Goal: Navigation & Orientation: Find specific page/section

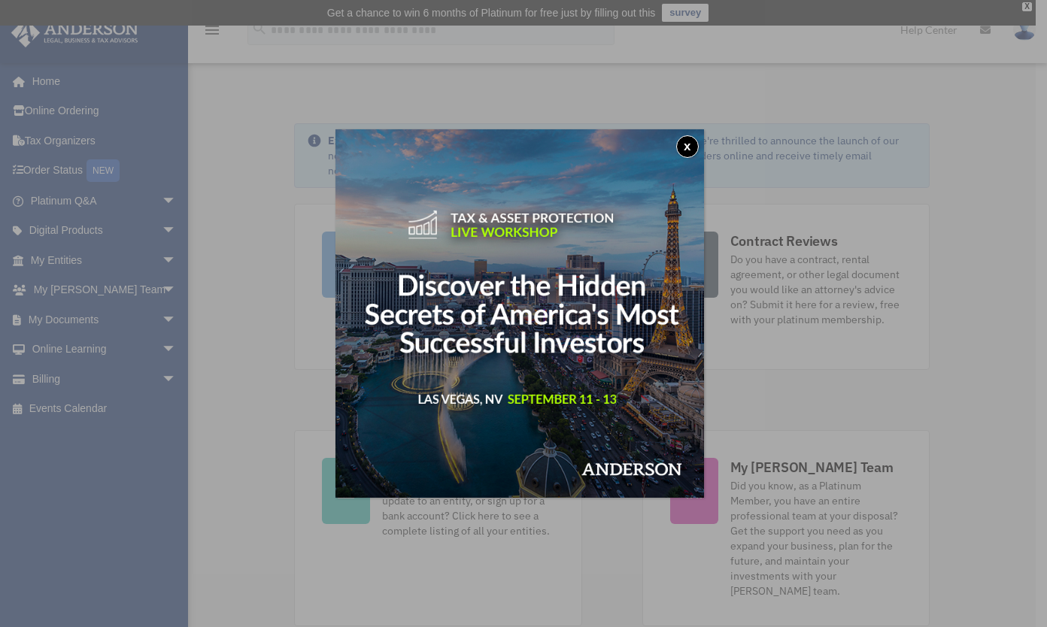
click at [692, 141] on button "x" at bounding box center [687, 146] width 23 height 23
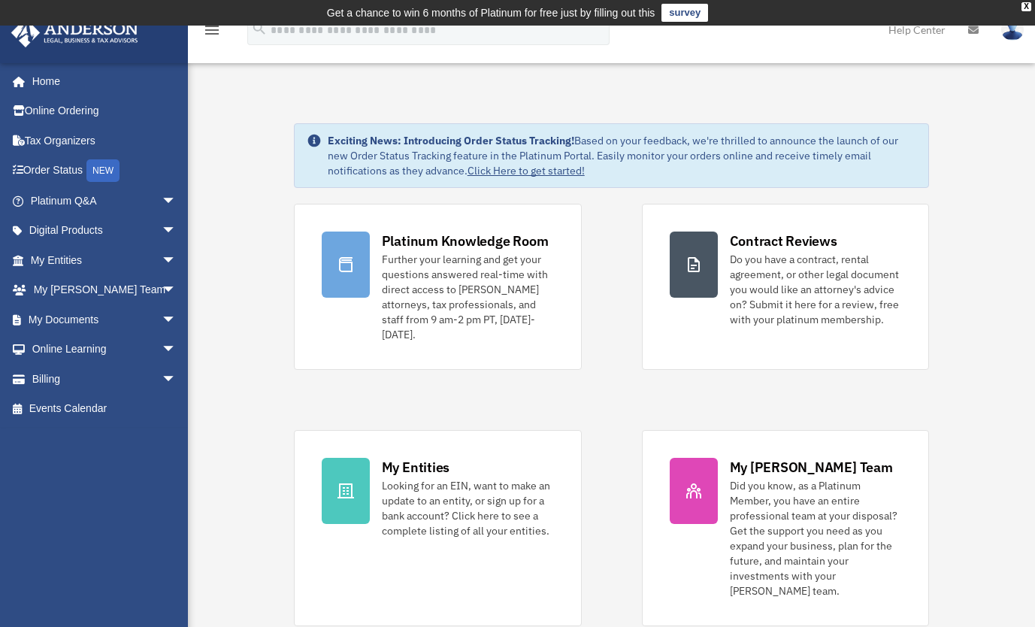
click at [162, 323] on span "arrow_drop_down" at bounding box center [177, 320] width 30 height 31
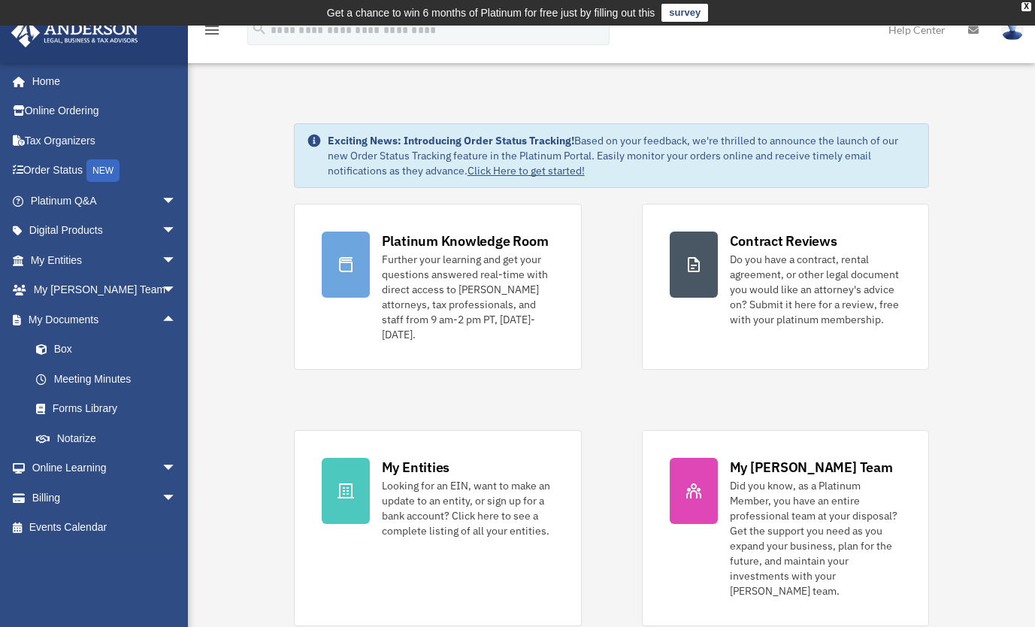
click at [162, 287] on span "arrow_drop_down" at bounding box center [177, 290] width 30 height 31
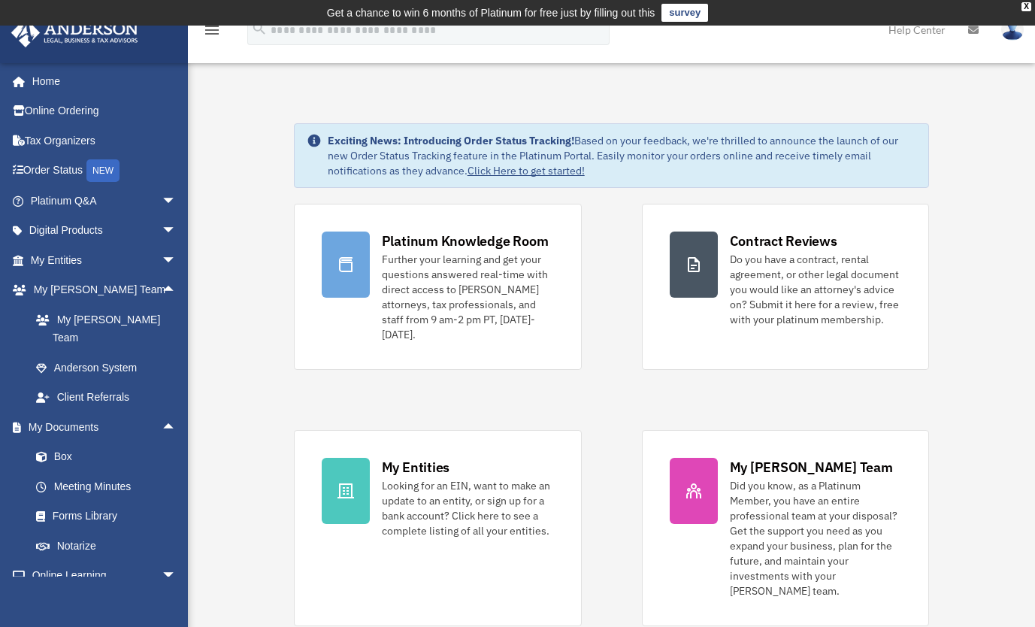
click at [162, 287] on span "arrow_drop_up" at bounding box center [177, 290] width 30 height 31
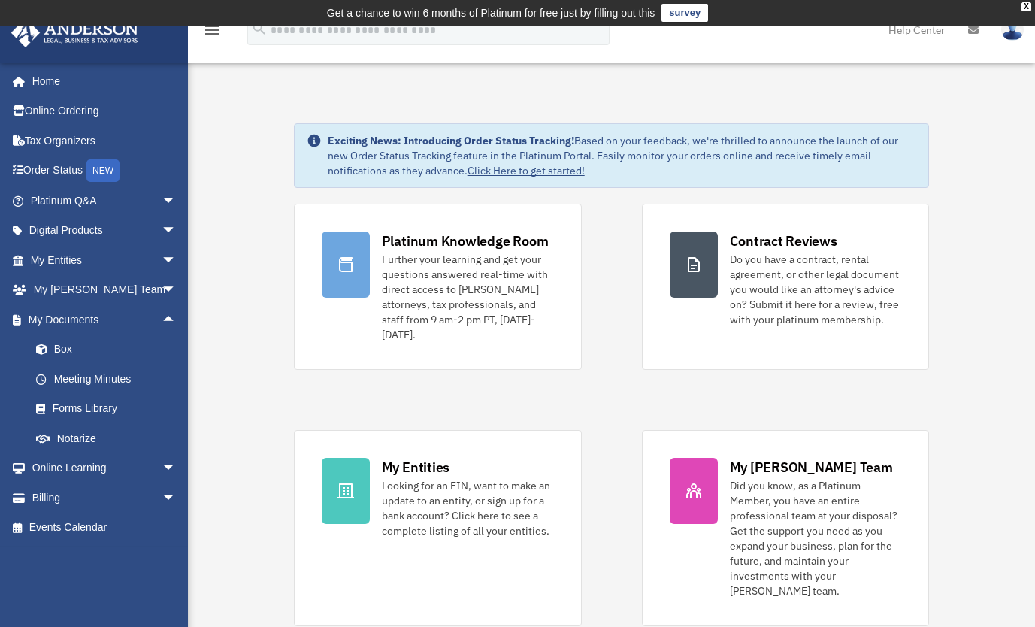
click at [162, 262] on span "arrow_drop_down" at bounding box center [177, 260] width 30 height 31
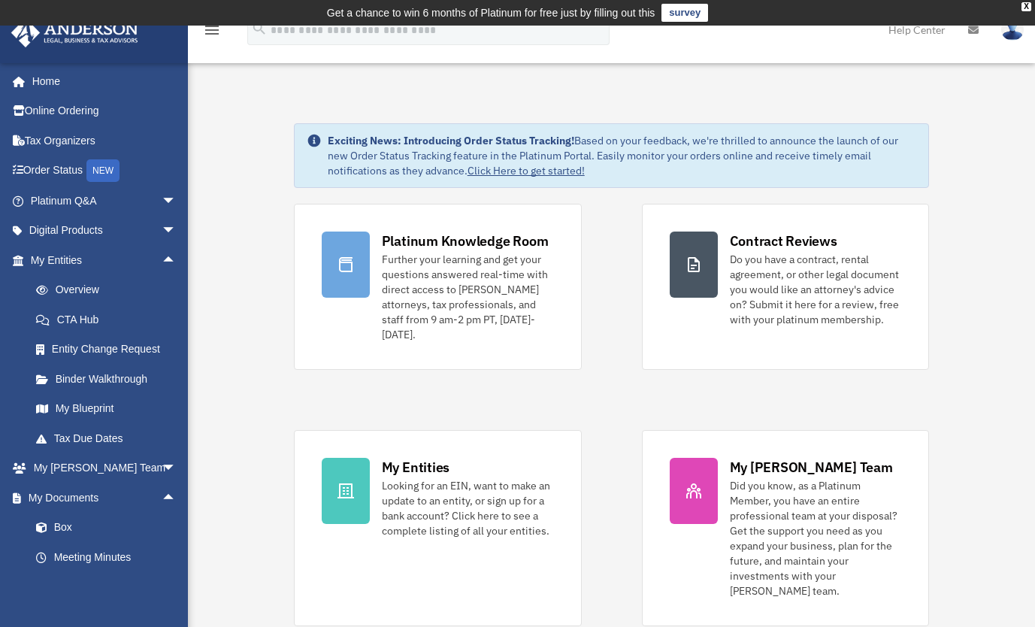
click at [102, 408] on link "My Blueprint" at bounding box center [110, 409] width 178 height 30
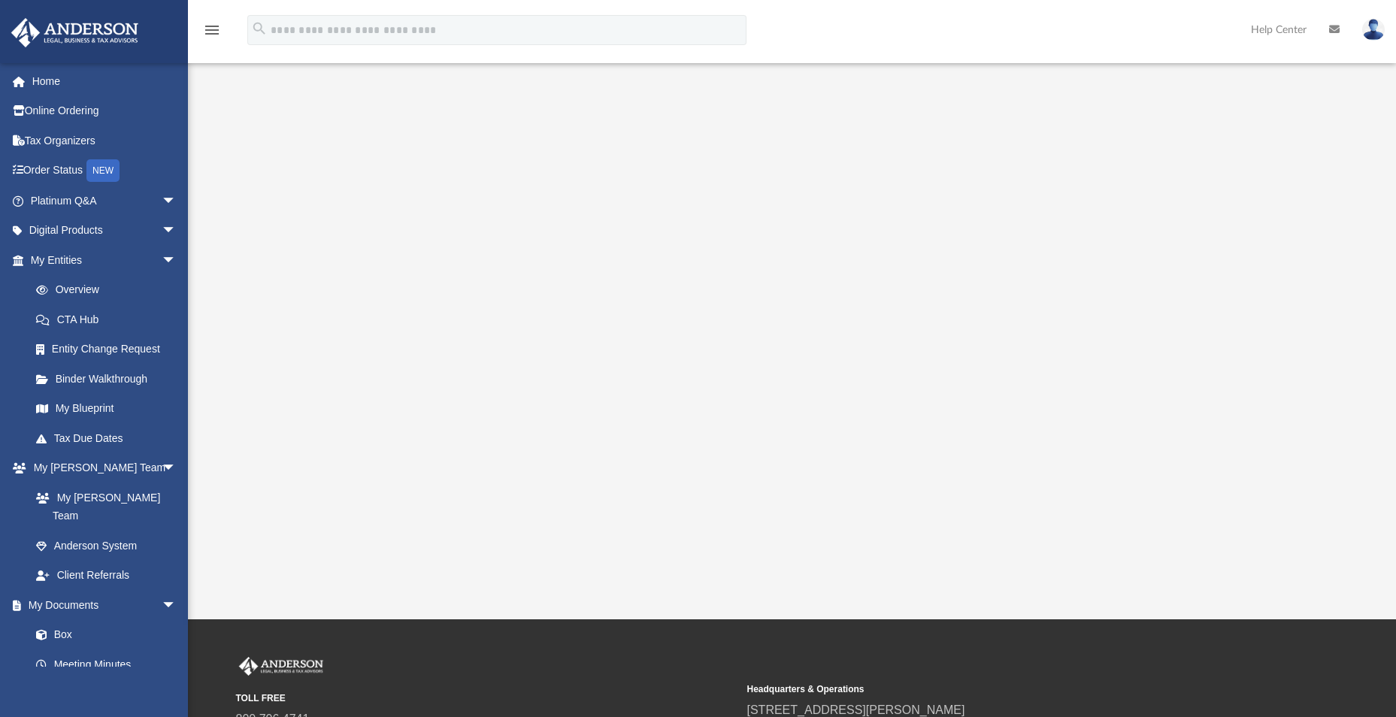
scroll to position [182, 0]
